Goal: Find specific page/section: Find specific page/section

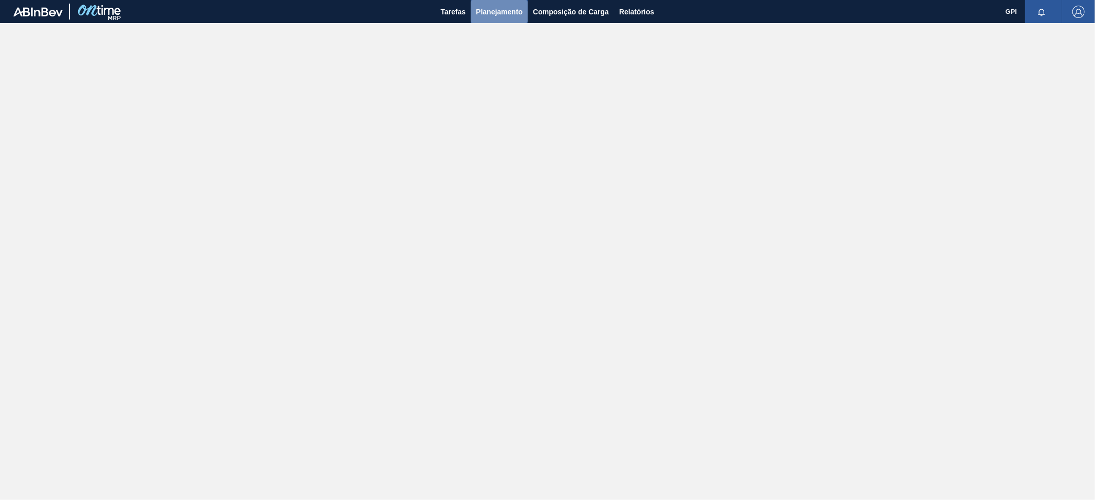
click at [492, 11] on span "Planejamento" at bounding box center [499, 12] width 47 height 12
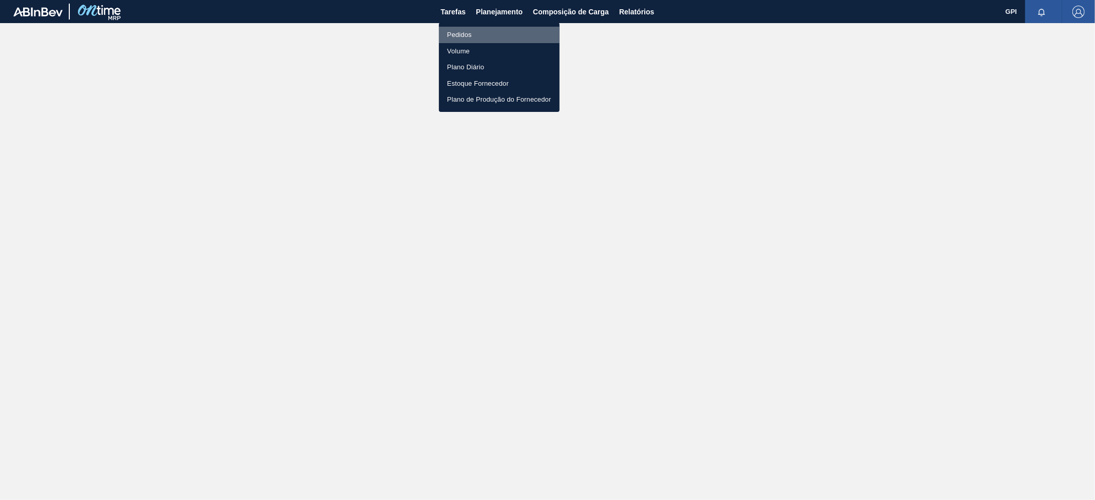
click at [471, 37] on li "Pedidos" at bounding box center [499, 35] width 121 height 16
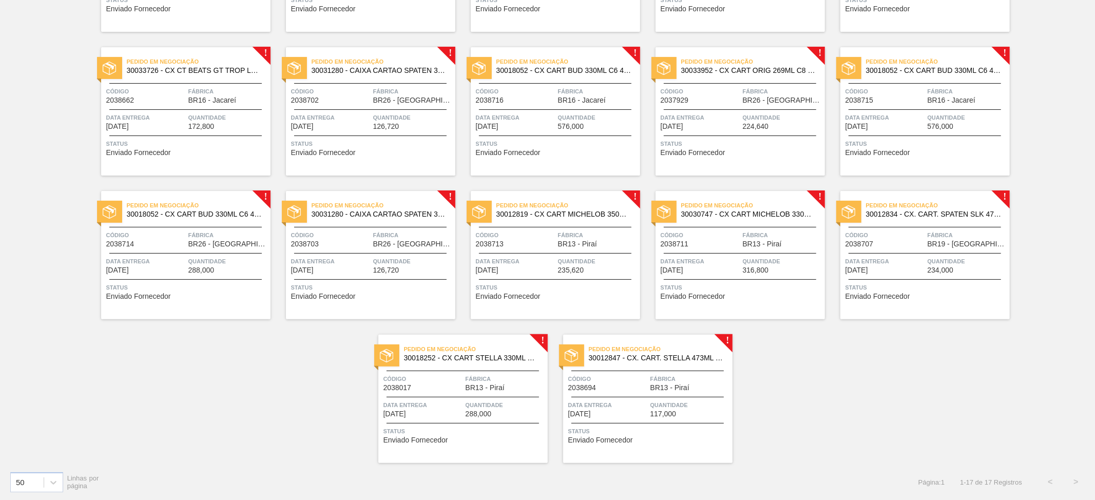
scroll to position [189, 0]
